Goal: Information Seeking & Learning: Compare options

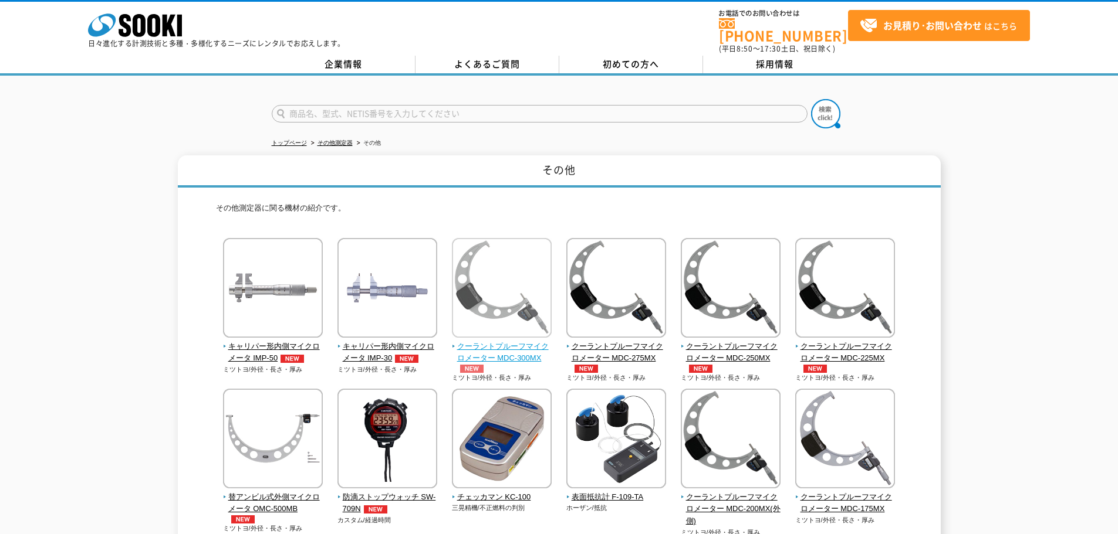
click at [522, 306] on img at bounding box center [502, 289] width 100 height 103
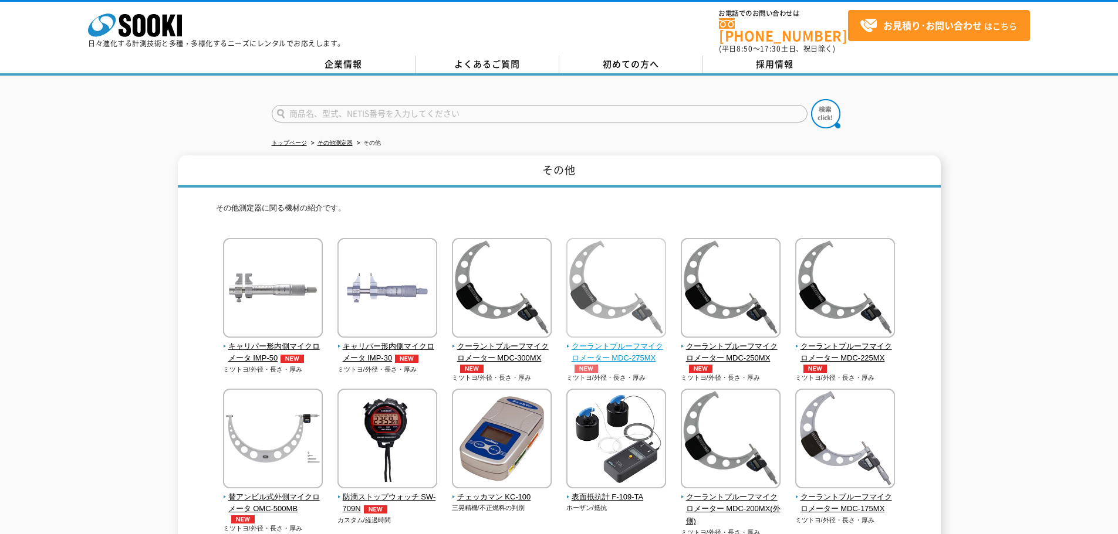
click at [608, 279] on img at bounding box center [616, 289] width 100 height 103
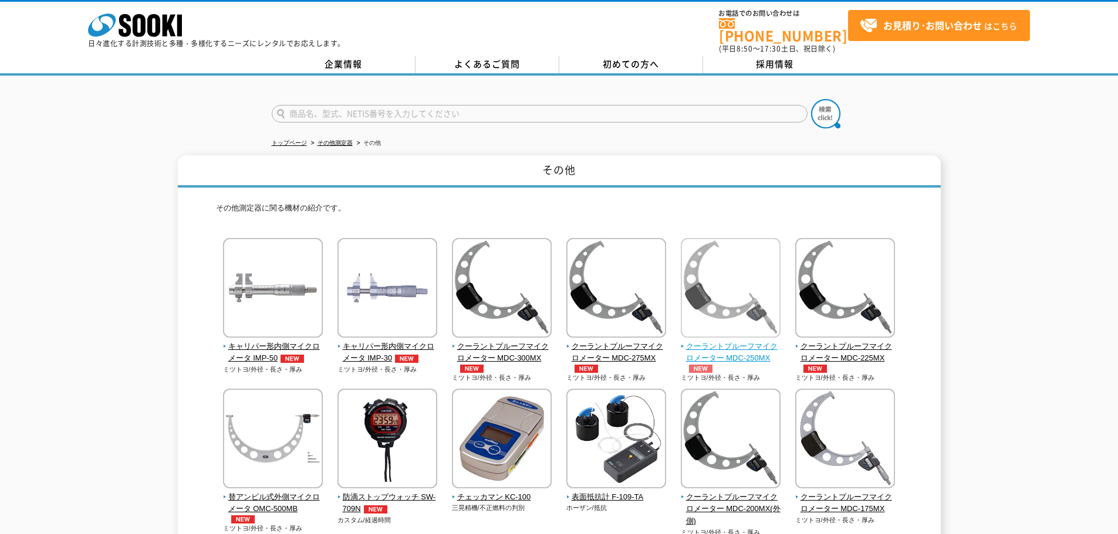
click at [746, 290] on img at bounding box center [731, 289] width 100 height 103
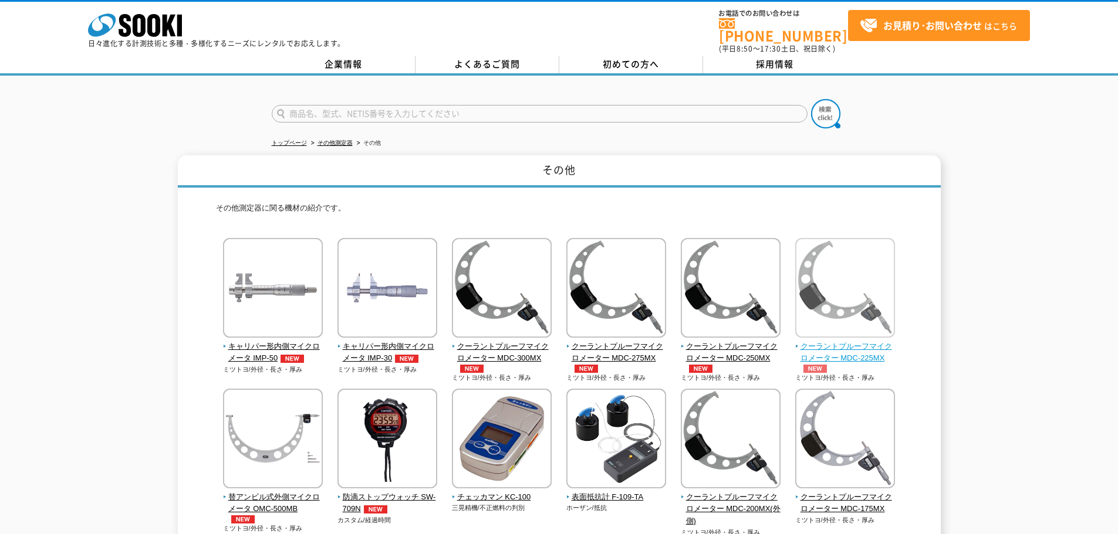
click at [863, 341] on span "クーラントプルーフマイクロメーター MDC-225MX" at bounding box center [845, 357] width 100 height 33
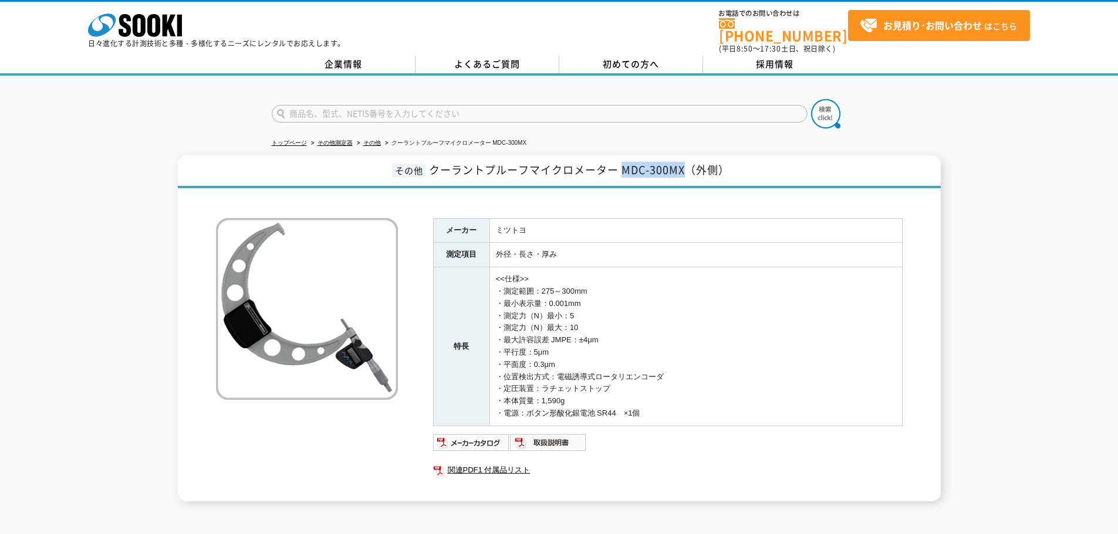
drag, startPoint x: 623, startPoint y: 161, endPoint x: 684, endPoint y: 164, distance: 61.1
click at [684, 164] on span "クーラントプルーフマイクロメーター MDC-300MX（外側）" at bounding box center [579, 170] width 300 height 16
copy span "MDC-300MX"
click at [201, 414] on div "その他 クーラントプルーフマイクロメーター MDC-300MX（外側） メーカー ミツトヨ 測定項目 外径・長さ・厚み 特長 <<仕様>> ・測定範囲：275…" at bounding box center [559, 328] width 763 height 346
click at [46, 315] on div "その他 クーラントプルーフマイクロメーター MDC-275MX（外側） メーカー ミツトヨ 測定項目 外径・長さ・厚み 特長 <<仕様>> ・測定範囲：250…" at bounding box center [559, 328] width 1118 height 346
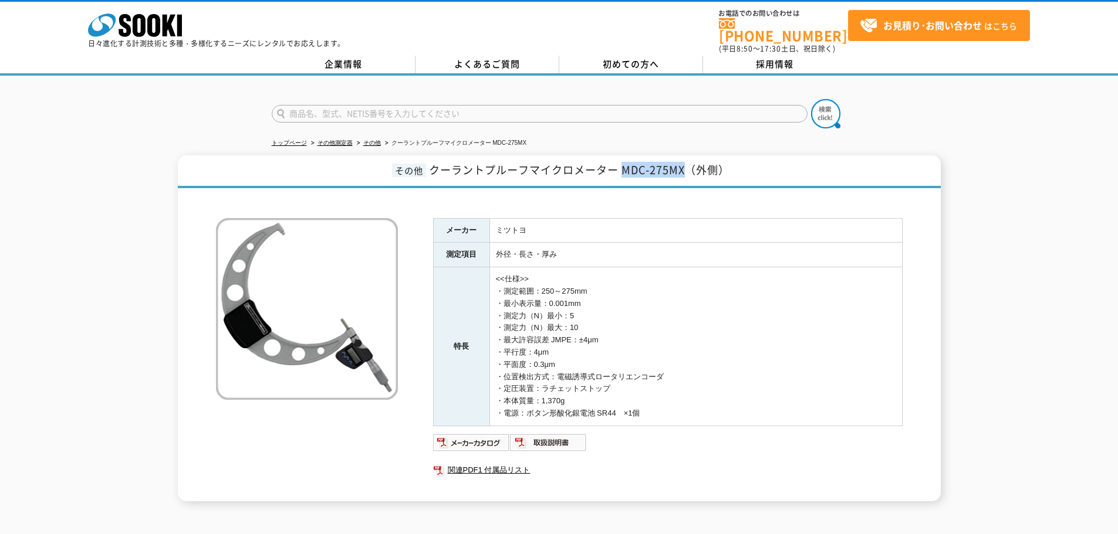
drag, startPoint x: 621, startPoint y: 163, endPoint x: 682, endPoint y: 160, distance: 60.5
click at [682, 162] on span "クーラントプルーフマイクロメーター MDC-275MX（外側）" at bounding box center [579, 170] width 300 height 16
copy span "MDC-275MX"
click at [86, 356] on div "その他 クーラントプルーフマイクロメーター MDC-275MX（外側） メーカー ミツトヨ 測定項目 外径・長さ・厚み 特長 <<仕様>> ・測定範囲：250…" at bounding box center [559, 328] width 1118 height 346
click at [6, 266] on div "その他 クーラントプルーフマイクロメーター MDC-250MX（外側） メーカー ミツトヨ 測定項目 外径・長さ・厚み 特長 <<仕様>> ・測定範囲：225…" at bounding box center [559, 328] width 1118 height 346
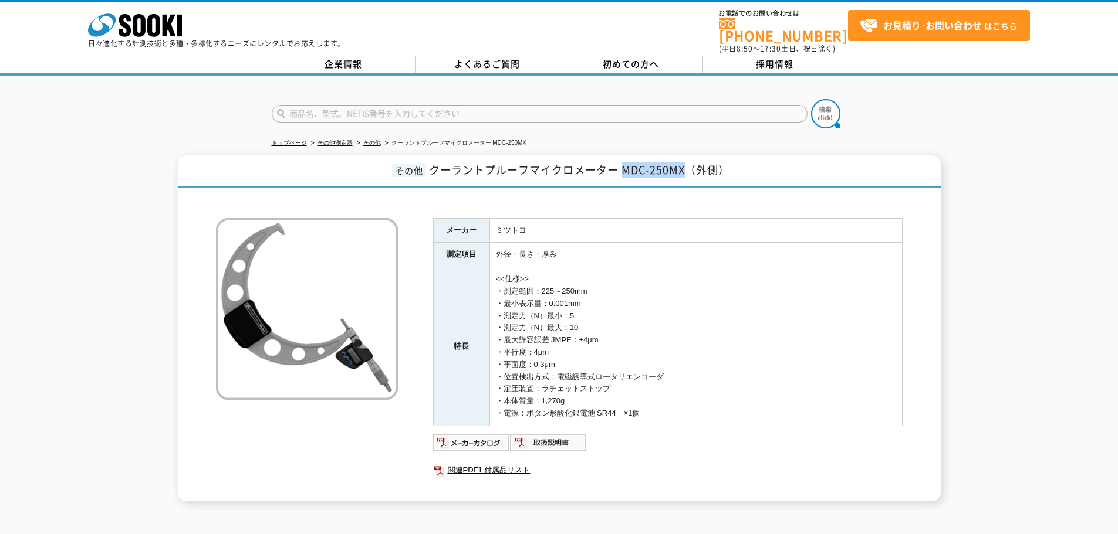
drag, startPoint x: 621, startPoint y: 162, endPoint x: 684, endPoint y: 162, distance: 62.2
click at [684, 162] on span "クーラントプルーフマイクロメーター MDC-250MX（外側）" at bounding box center [579, 170] width 300 height 16
copy span "MDC-250MX"
click at [91, 366] on div "その他 クーラントプルーフマイクロメーター MDC-250MX（外側） メーカー ミツトヨ 測定項目 外径・長さ・厚み 特長 <<仕様>> ・測定範囲：225…" at bounding box center [559, 328] width 1118 height 346
click at [54, 283] on div "その他 クーラントプルーフマイクロメーター MDC-250MX（外側） メーカー ミツトヨ 測定項目 外径・長さ・厚み 特長 <<仕様>> ・測定範囲：225…" at bounding box center [559, 328] width 1118 height 346
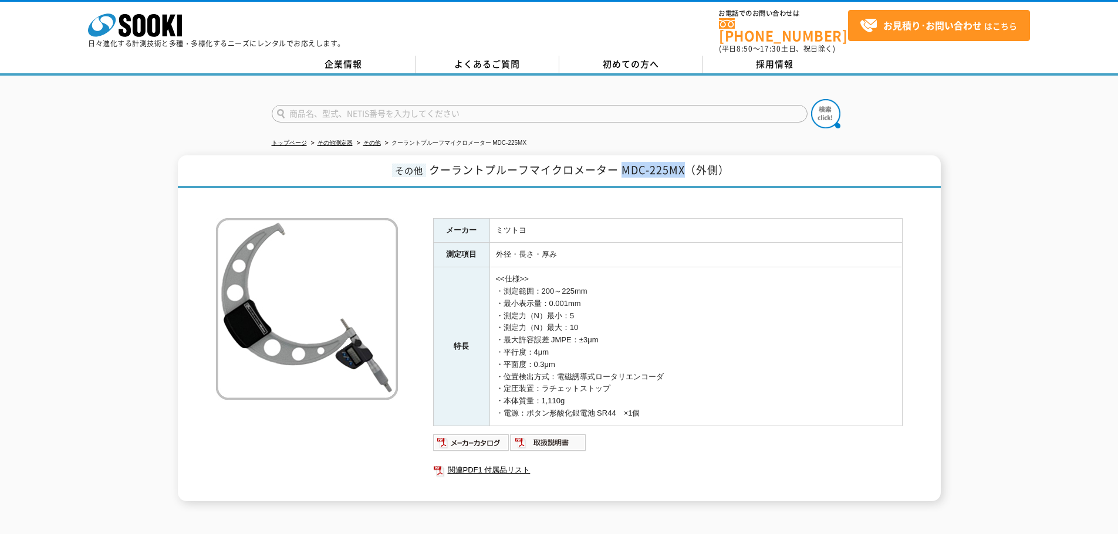
drag, startPoint x: 624, startPoint y: 165, endPoint x: 685, endPoint y: 164, distance: 61.6
click at [685, 164] on span "クーラントプルーフマイクロメーター MDC-225MX（外側）" at bounding box center [579, 170] width 300 height 16
copy span "MDC-225MX"
click at [121, 374] on div "その他 クーラントプルーフマイクロメーター MDC-225MX（外側） メーカー ミツトヨ 測定項目 外径・長さ・厚み 特長 <<仕様>> ・測定範囲：200…" at bounding box center [559, 328] width 1118 height 346
click at [1080, 326] on div "その他 クーラントプルーフマイクロメーター MDC-225MX（外側） メーカー ミツトヨ 測定項目 外径・長さ・厚み 特長 <<仕様>> ・測定範囲：200…" at bounding box center [559, 328] width 1118 height 346
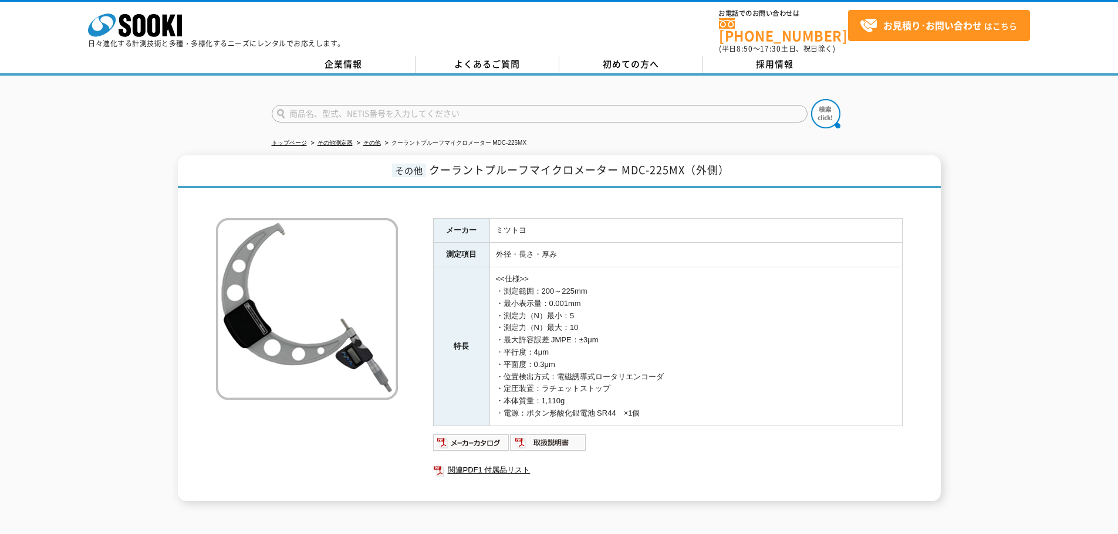
click at [21, 172] on div "その他 クーラントプルーフマイクロメーター MDC-225MX（外側） メーカー ミツトヨ 測定項目 外径・長さ・厚み 特長 <<仕様>> ・測定範囲：200…" at bounding box center [559, 328] width 1118 height 346
drag, startPoint x: 496, startPoint y: 221, endPoint x: 533, endPoint y: 221, distance: 37.0
click at [533, 221] on td "ミツトヨ" at bounding box center [695, 230] width 412 height 25
copy td "ミツトヨ"
